Goal: Learn about a topic: Learn about a topic

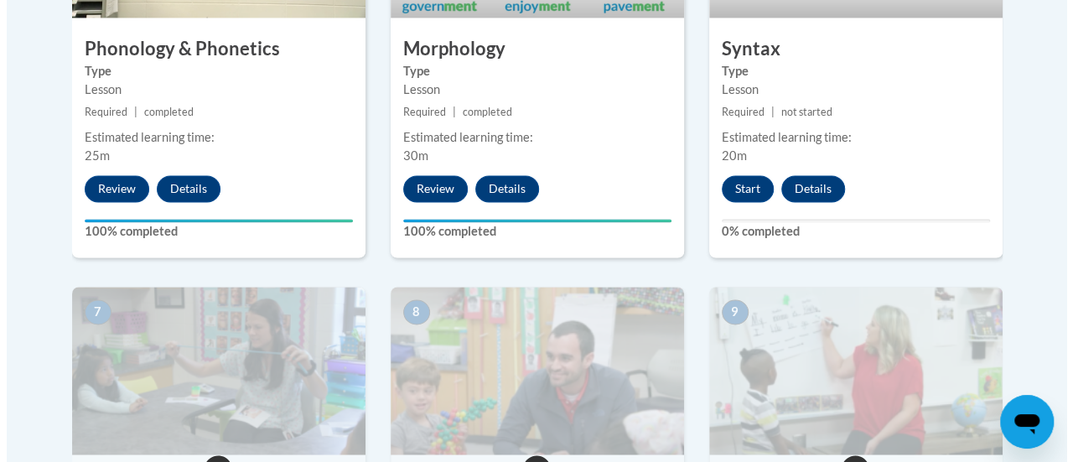
scroll to position [1227, 0]
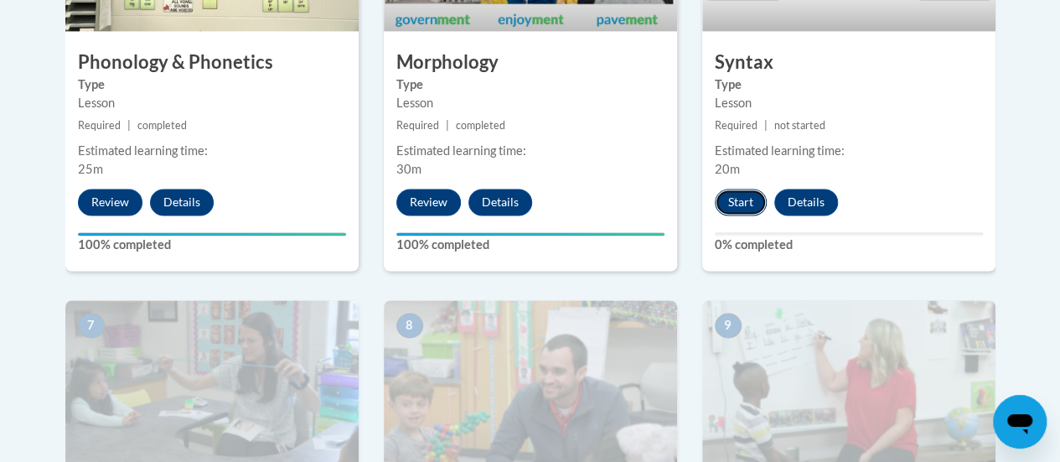
click at [731, 197] on button "Start" at bounding box center [741, 202] width 52 height 27
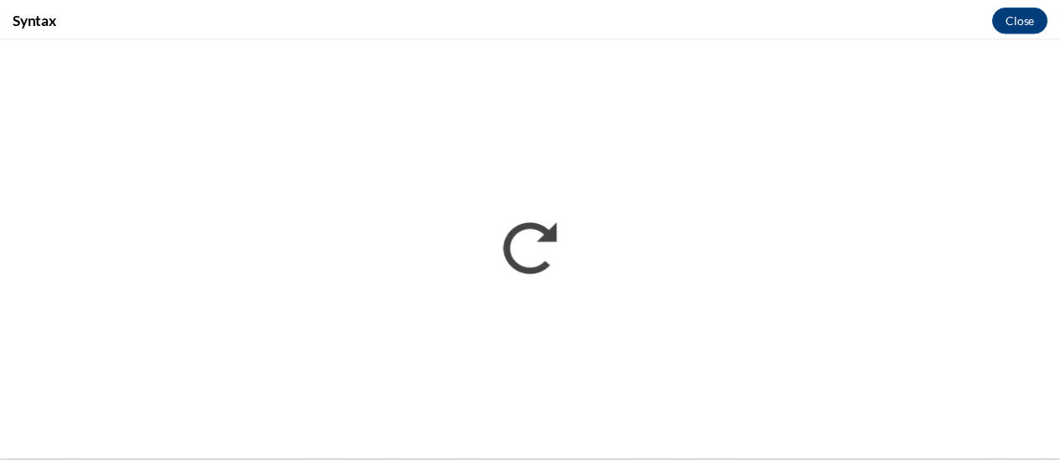
scroll to position [0, 0]
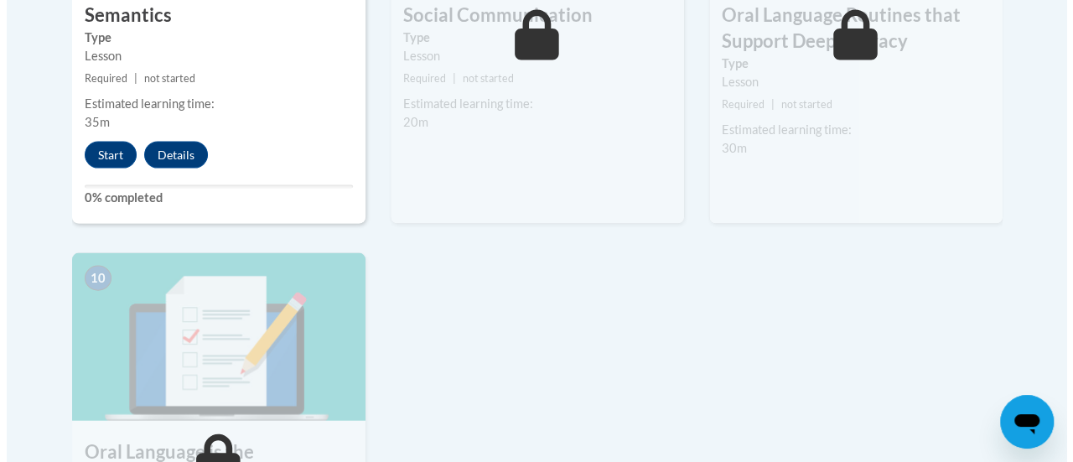
scroll to position [1714, 0]
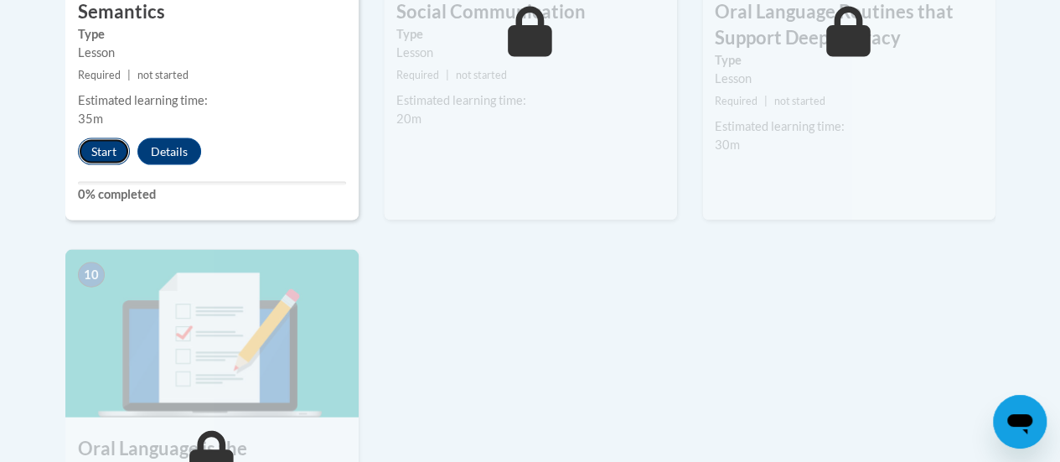
click at [96, 150] on button "Start" at bounding box center [104, 151] width 52 height 27
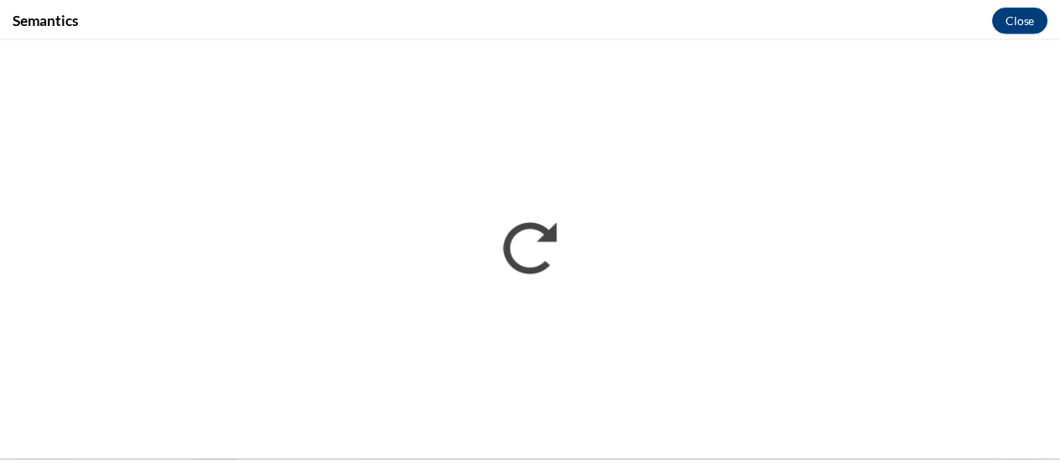
scroll to position [0, 0]
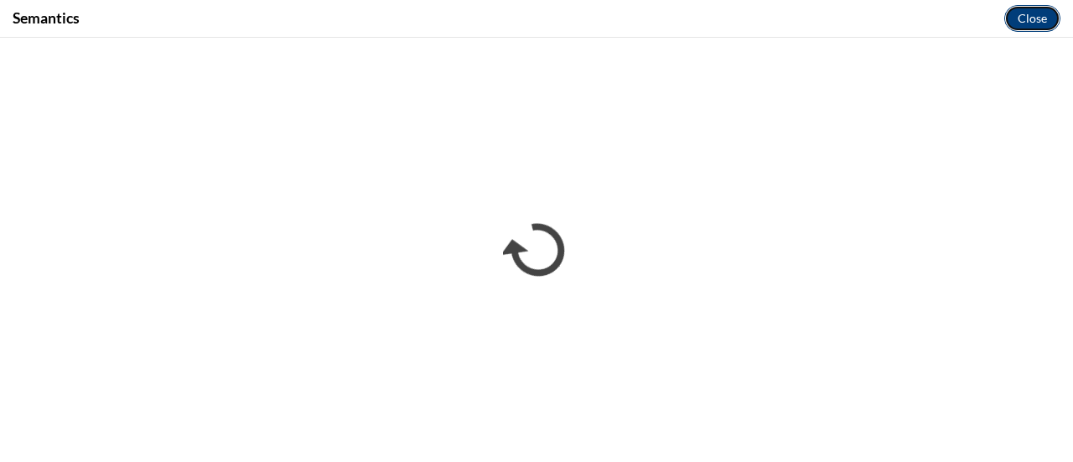
click at [1027, 25] on button "Close" at bounding box center [1032, 18] width 56 height 27
